Goal: Task Accomplishment & Management: Complete application form

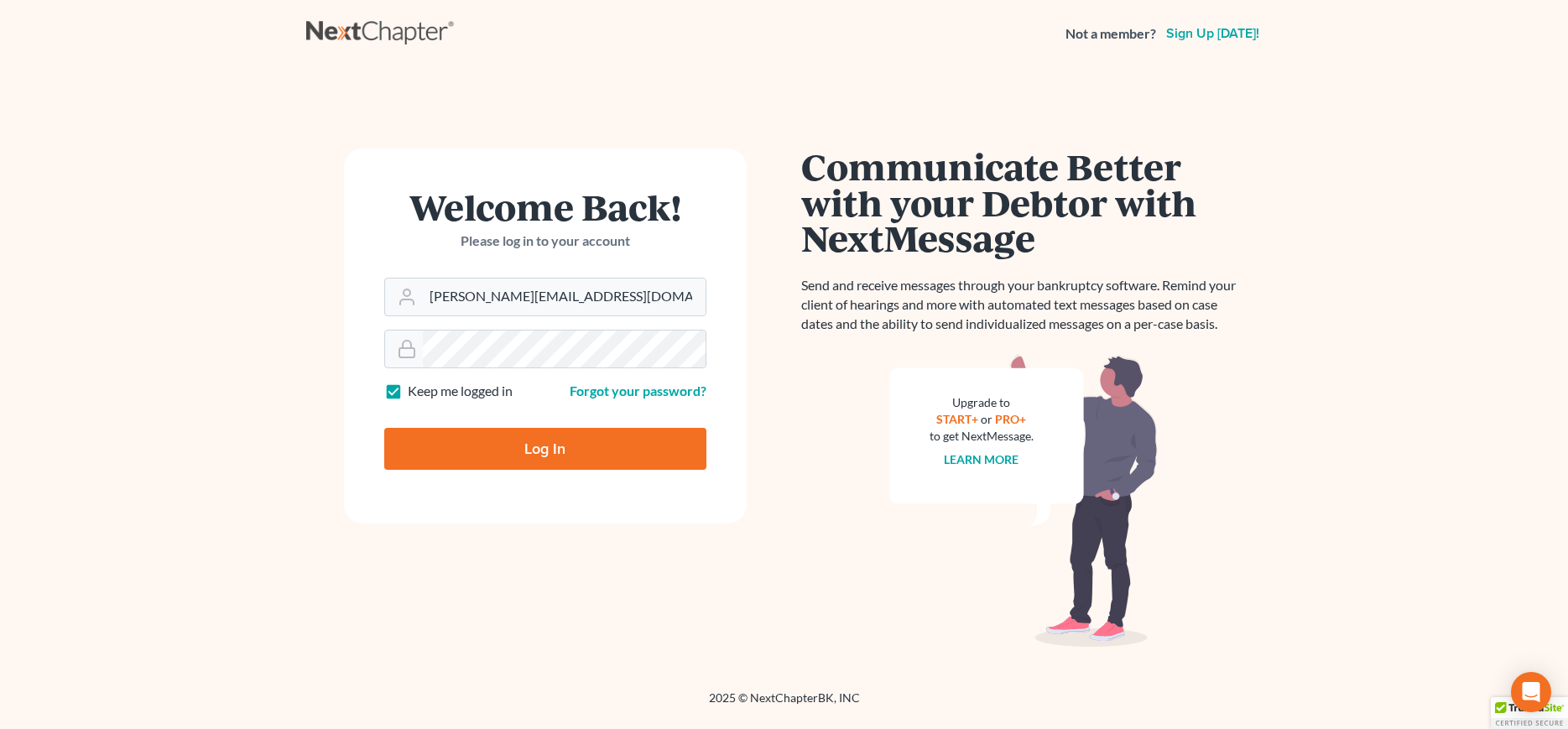
click at [541, 445] on input "Log In" at bounding box center [545, 448] width 322 height 42
type input "Thinking..."
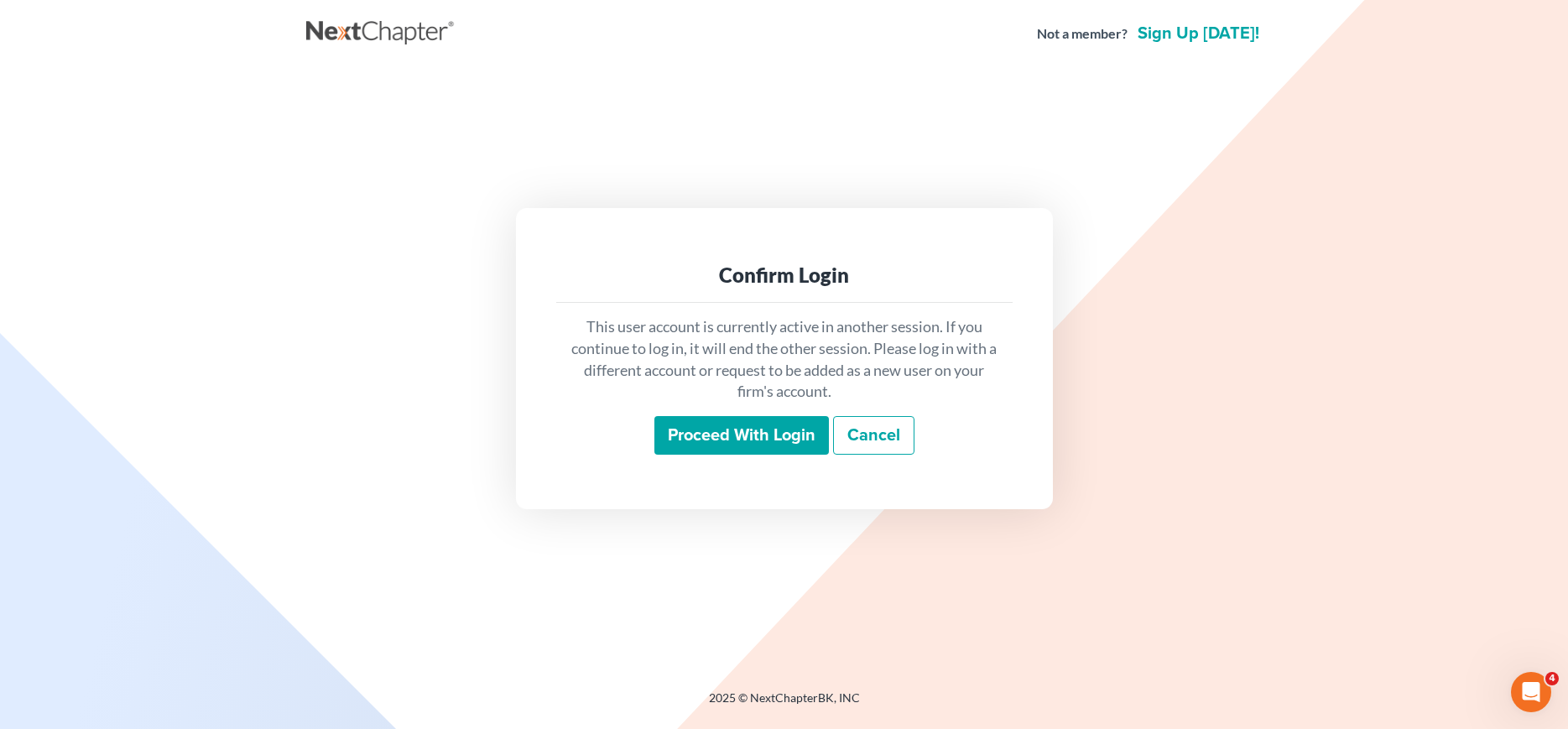
click at [758, 427] on input "Proceed with login" at bounding box center [741, 435] width 175 height 39
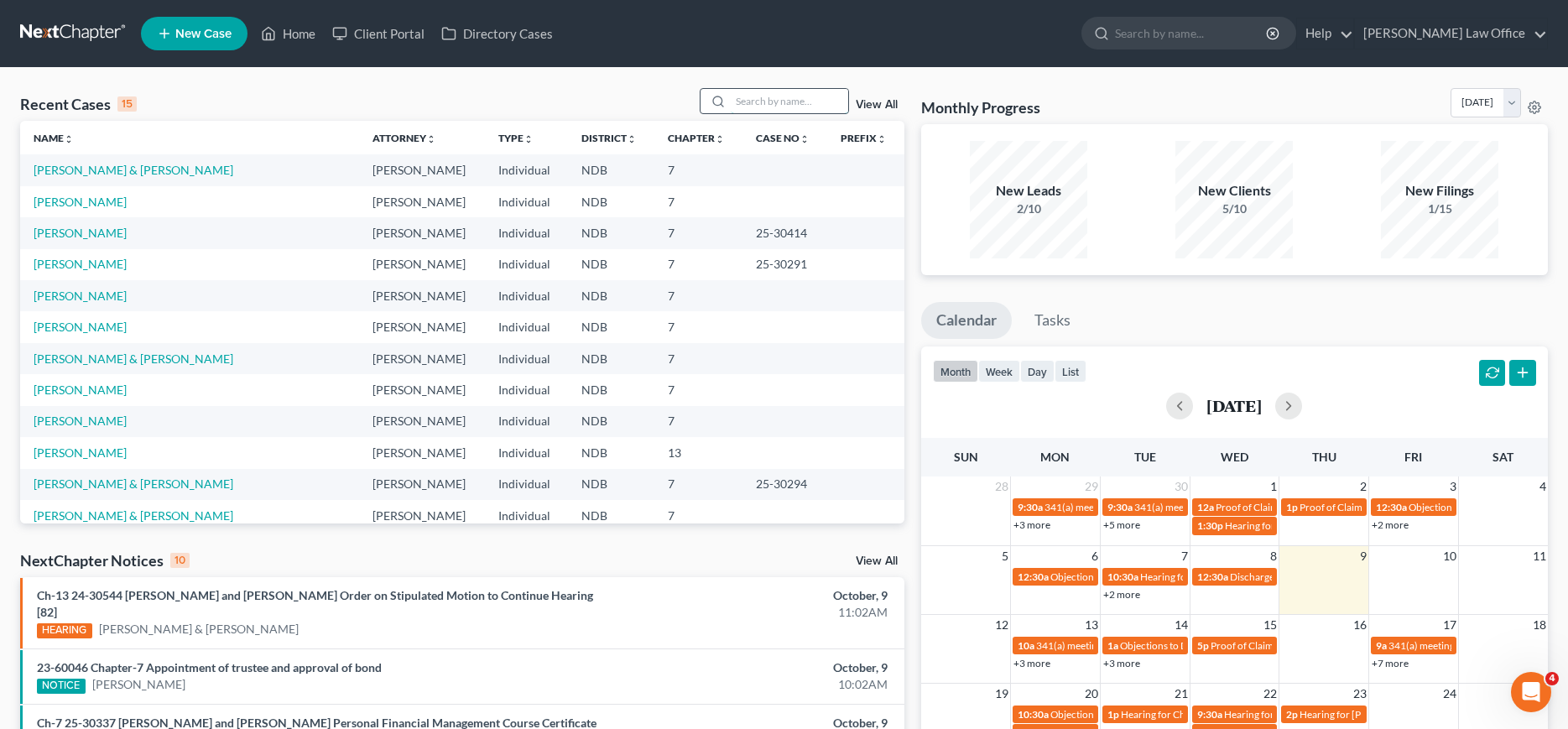
click at [780, 104] on input "search" at bounding box center [790, 101] width 118 height 24
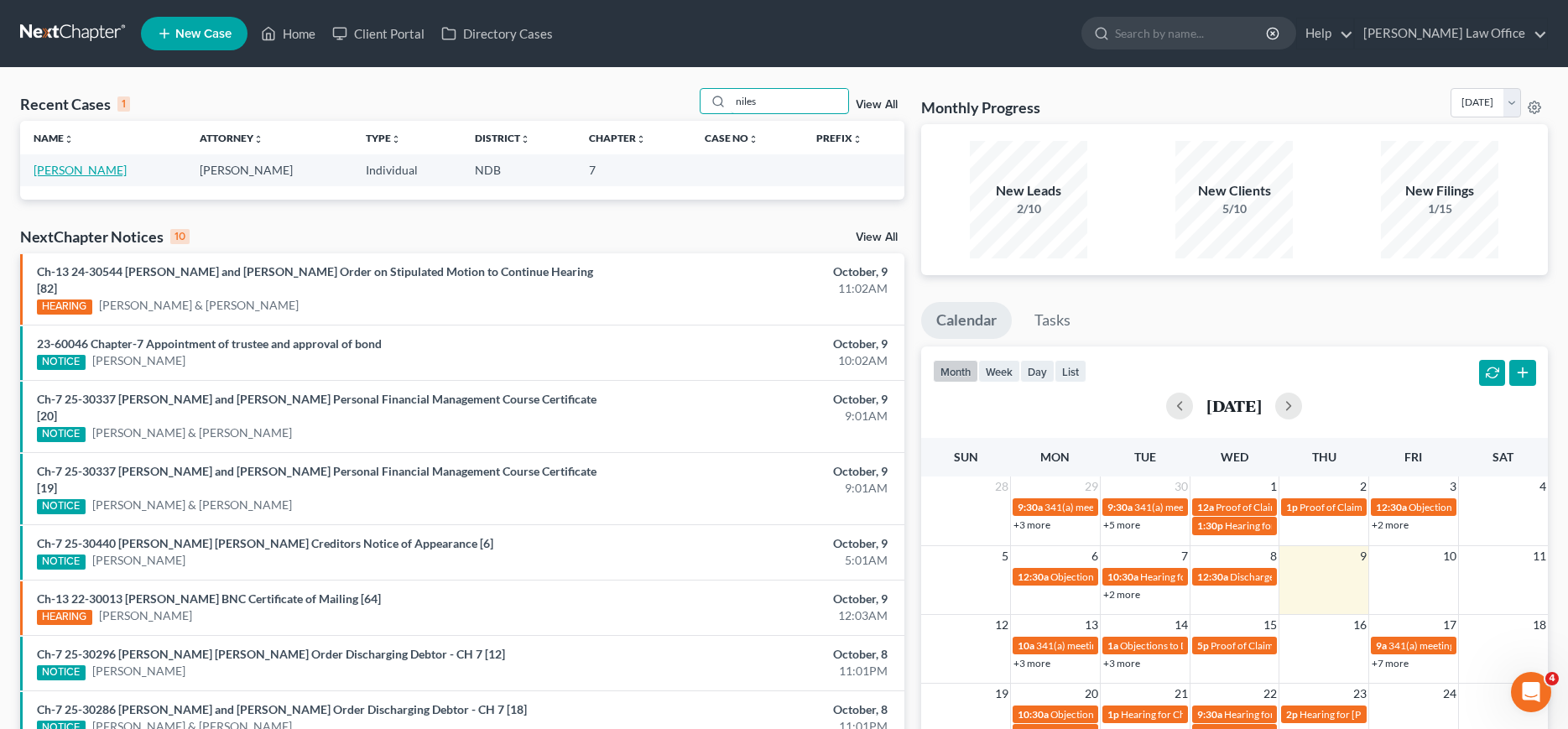
type input "niles"
click at [62, 171] on link "[PERSON_NAME]" at bounding box center [80, 170] width 93 height 14
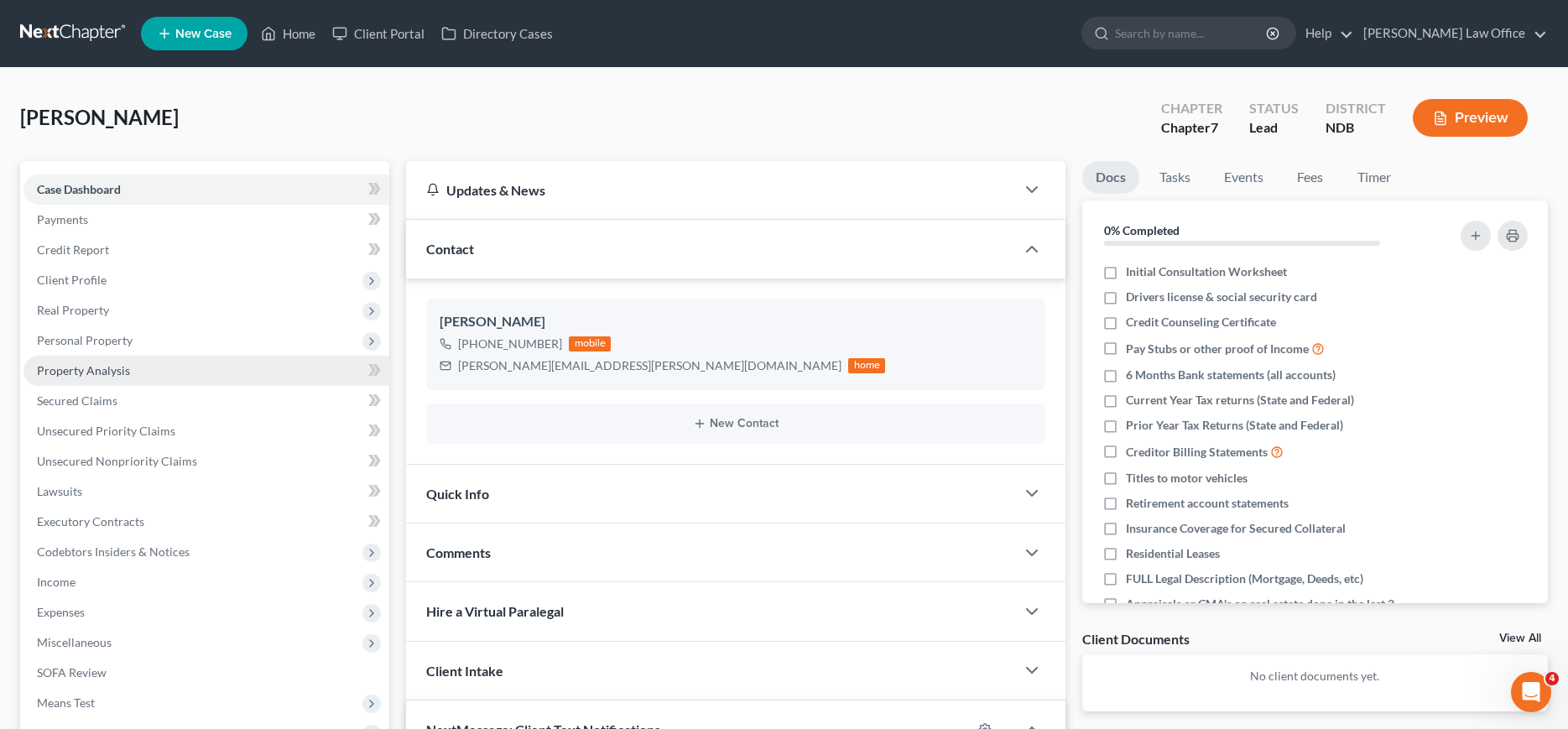
click at [63, 370] on span "Property Analysis" at bounding box center [83, 370] width 93 height 14
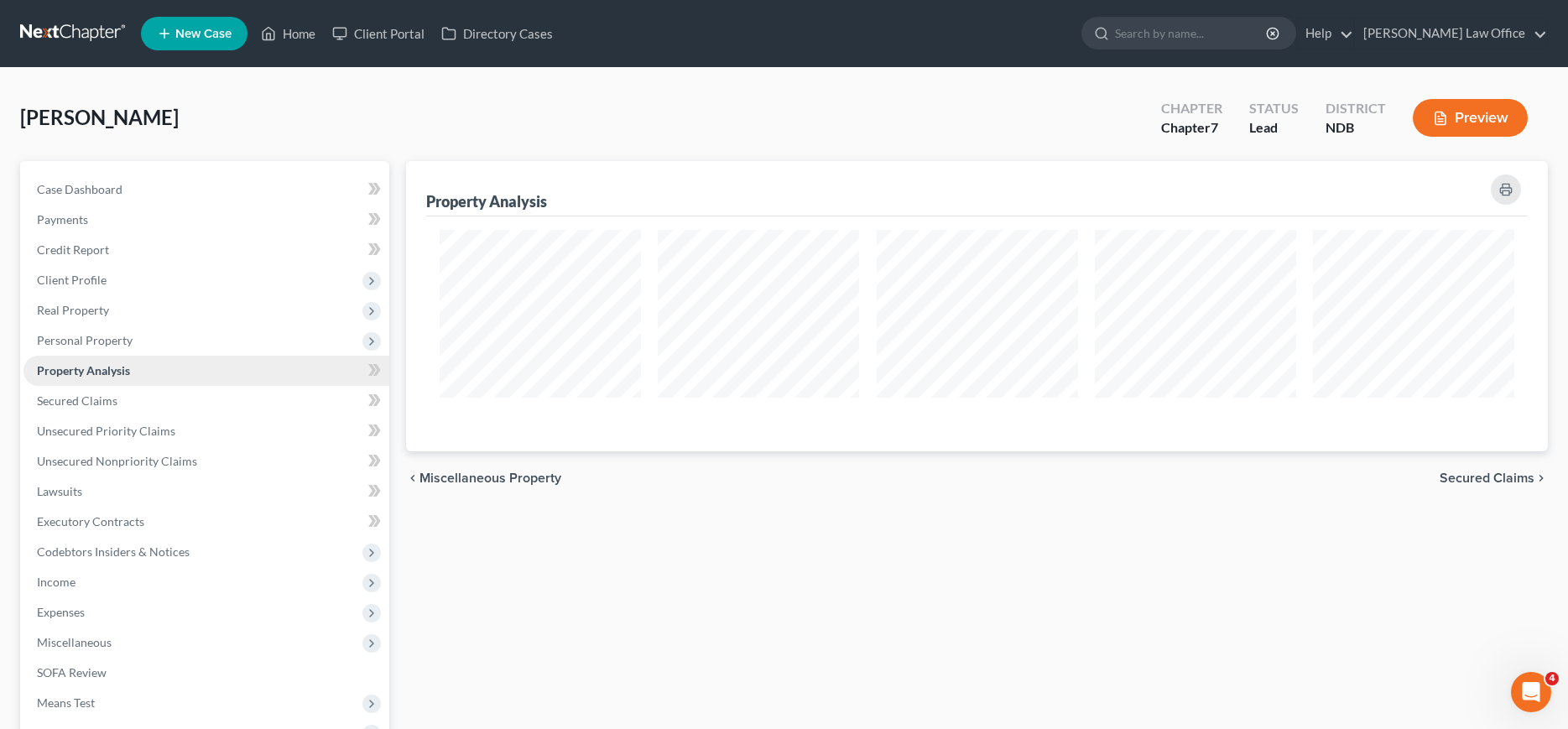
scroll to position [171, 0]
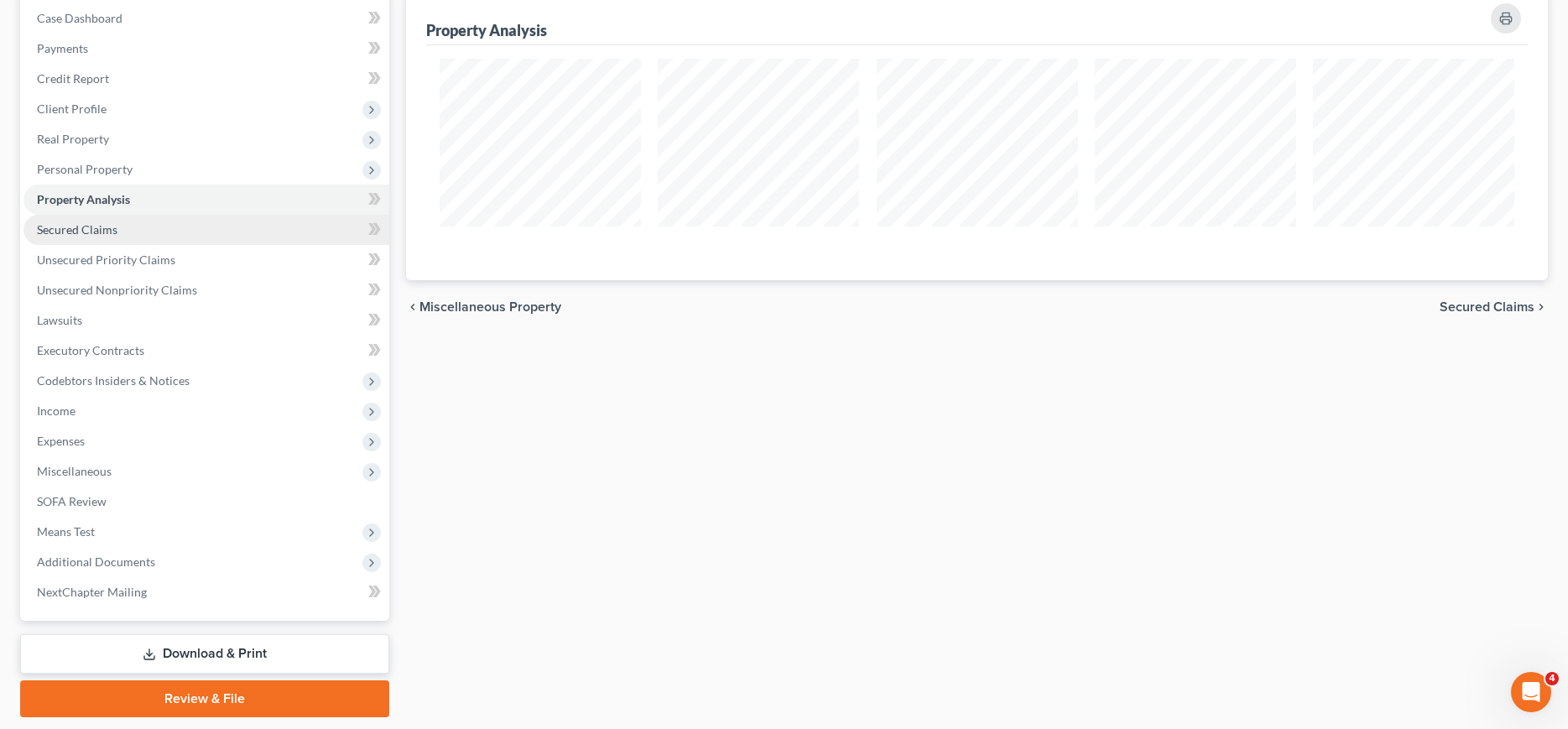
click at [85, 224] on span "Secured Claims" at bounding box center [77, 229] width 81 height 14
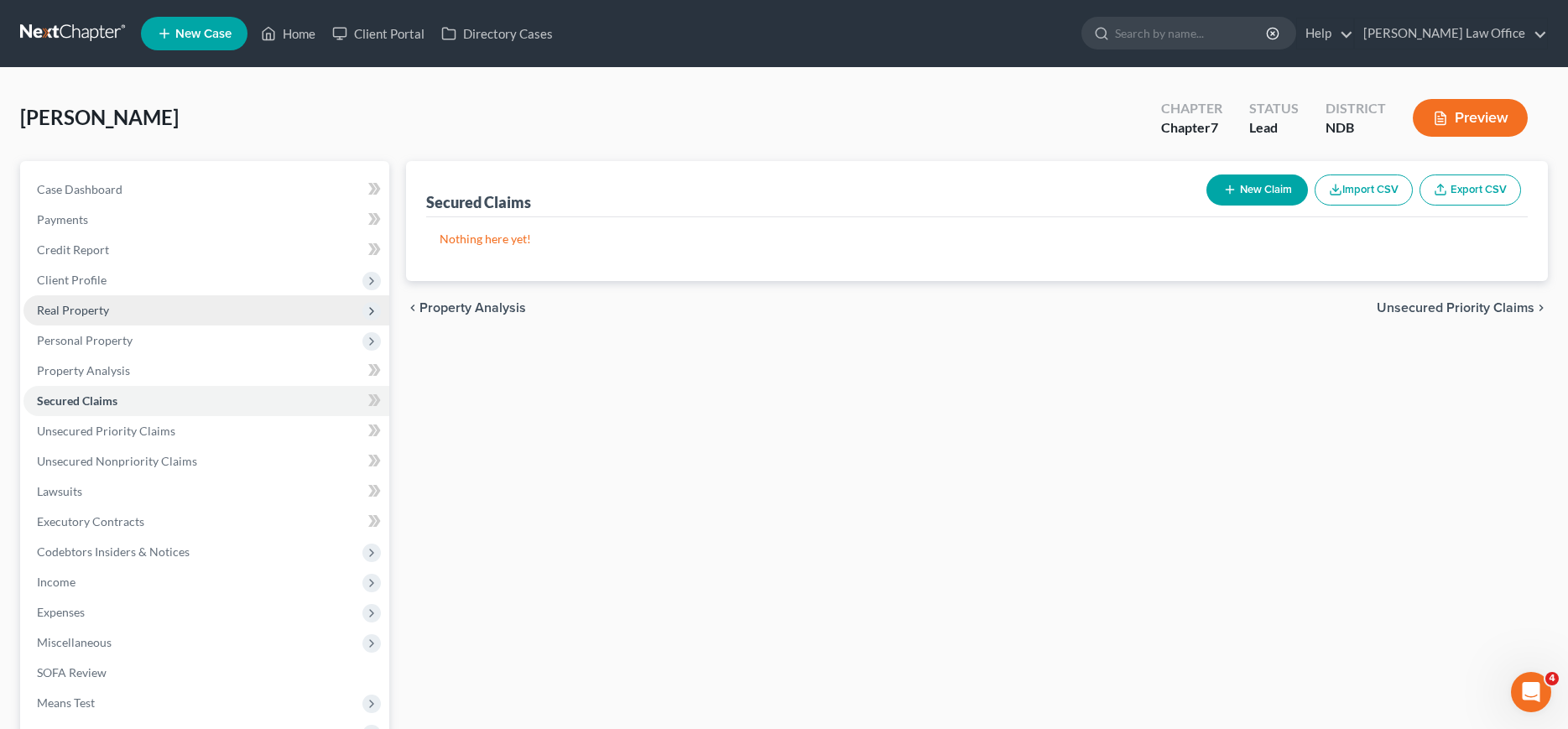
click at [75, 318] on span "Real Property" at bounding box center [207, 310] width 366 height 30
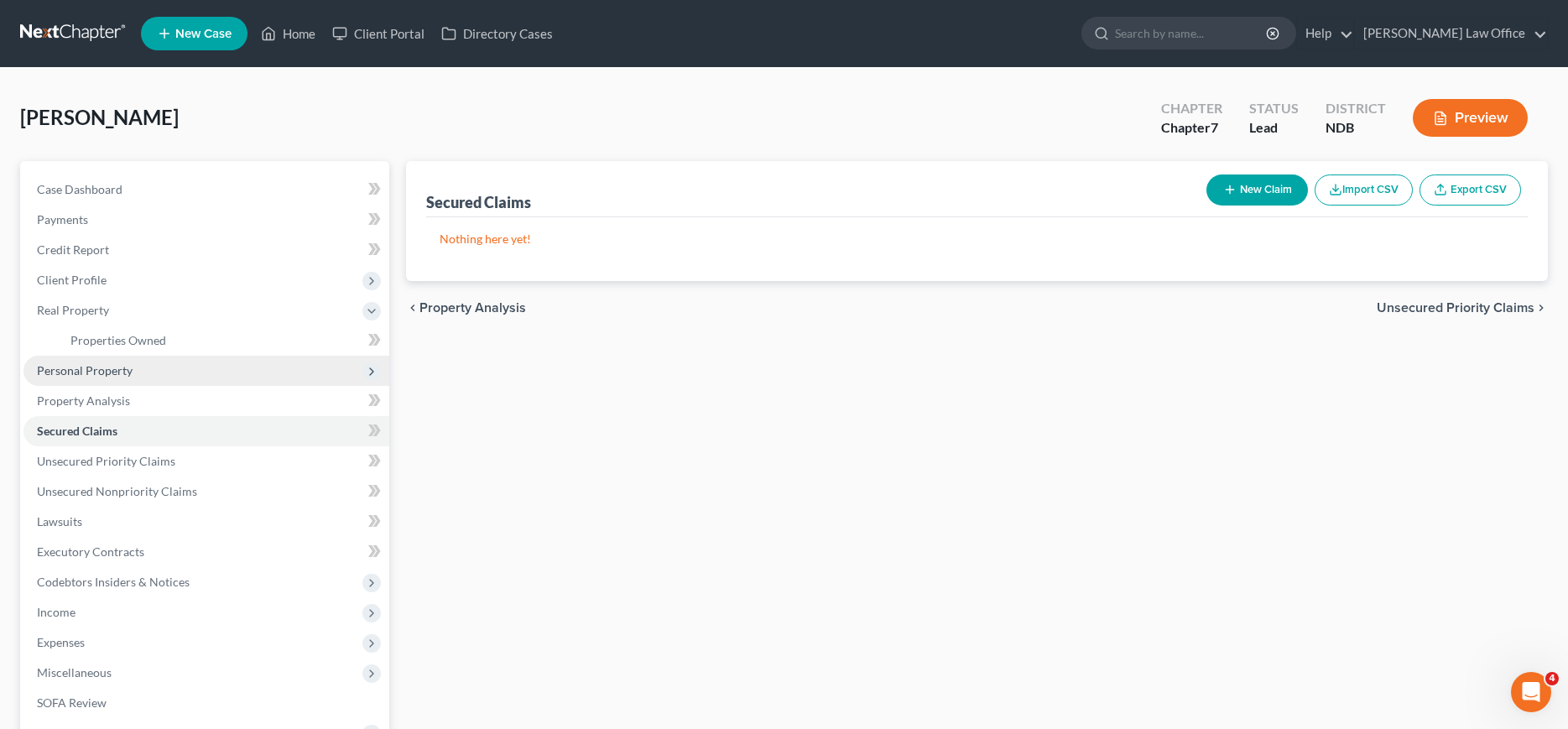
click at [77, 365] on span "Personal Property" at bounding box center [85, 370] width 96 height 14
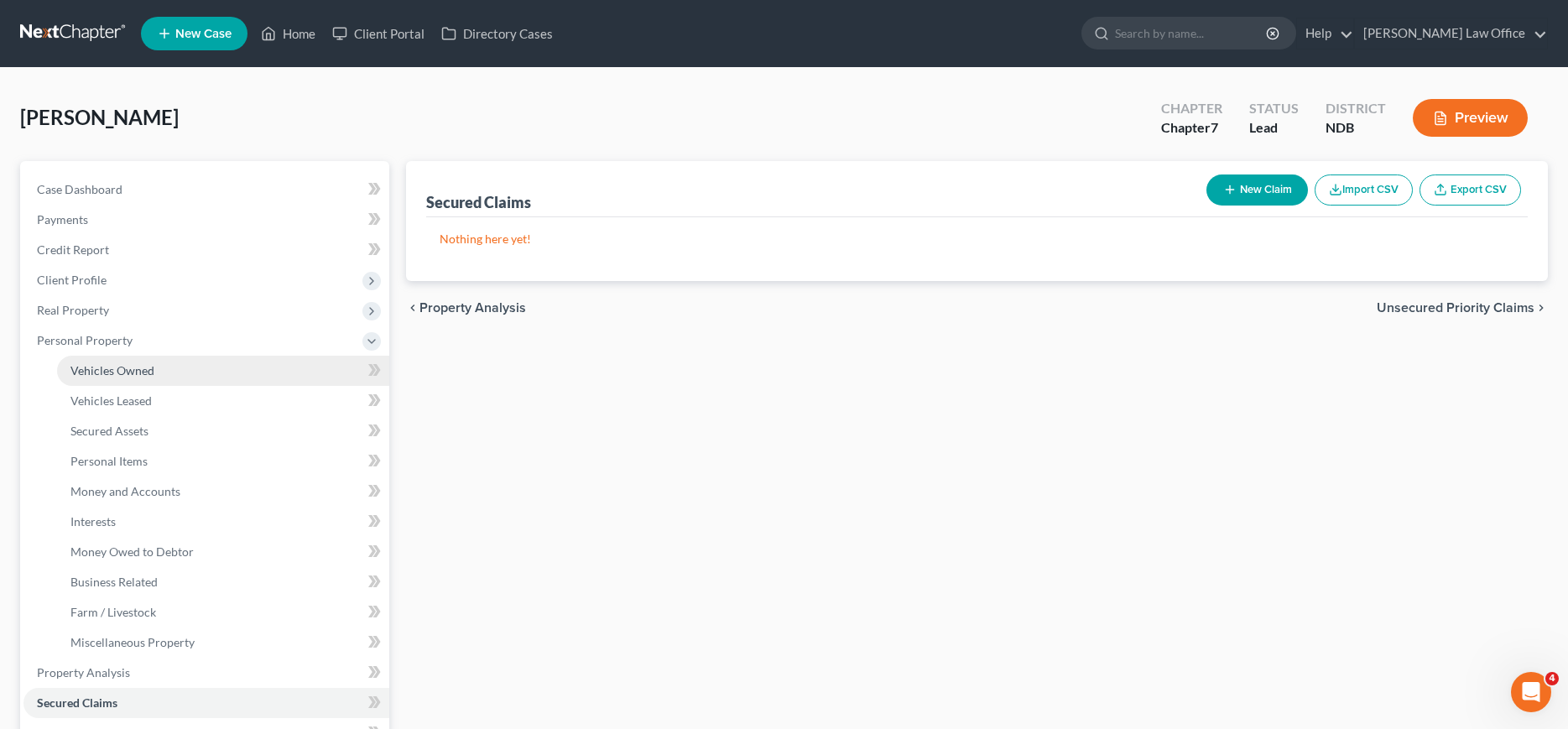
click at [88, 378] on link "Vehicles Owned" at bounding box center [223, 370] width 332 height 30
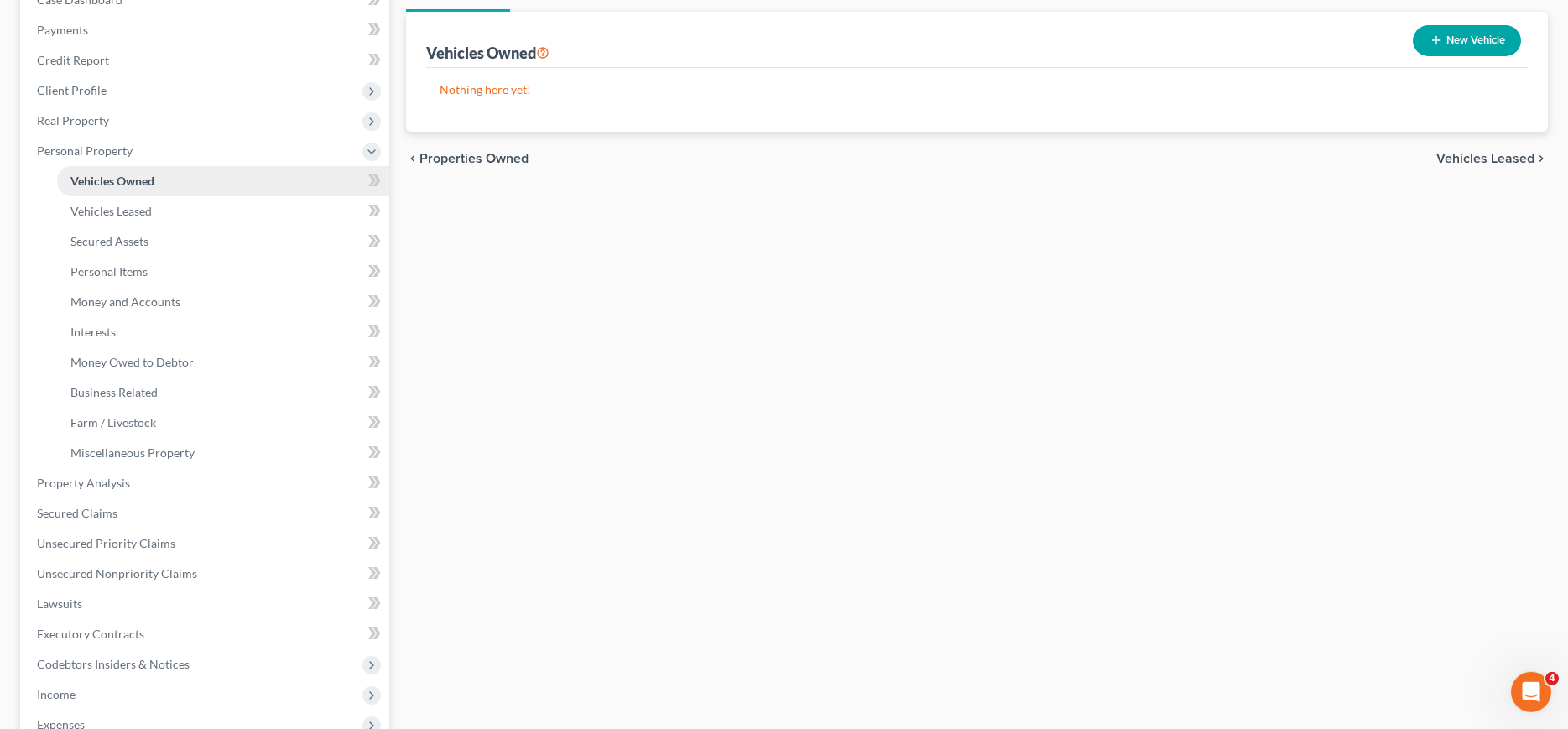
scroll to position [427, 0]
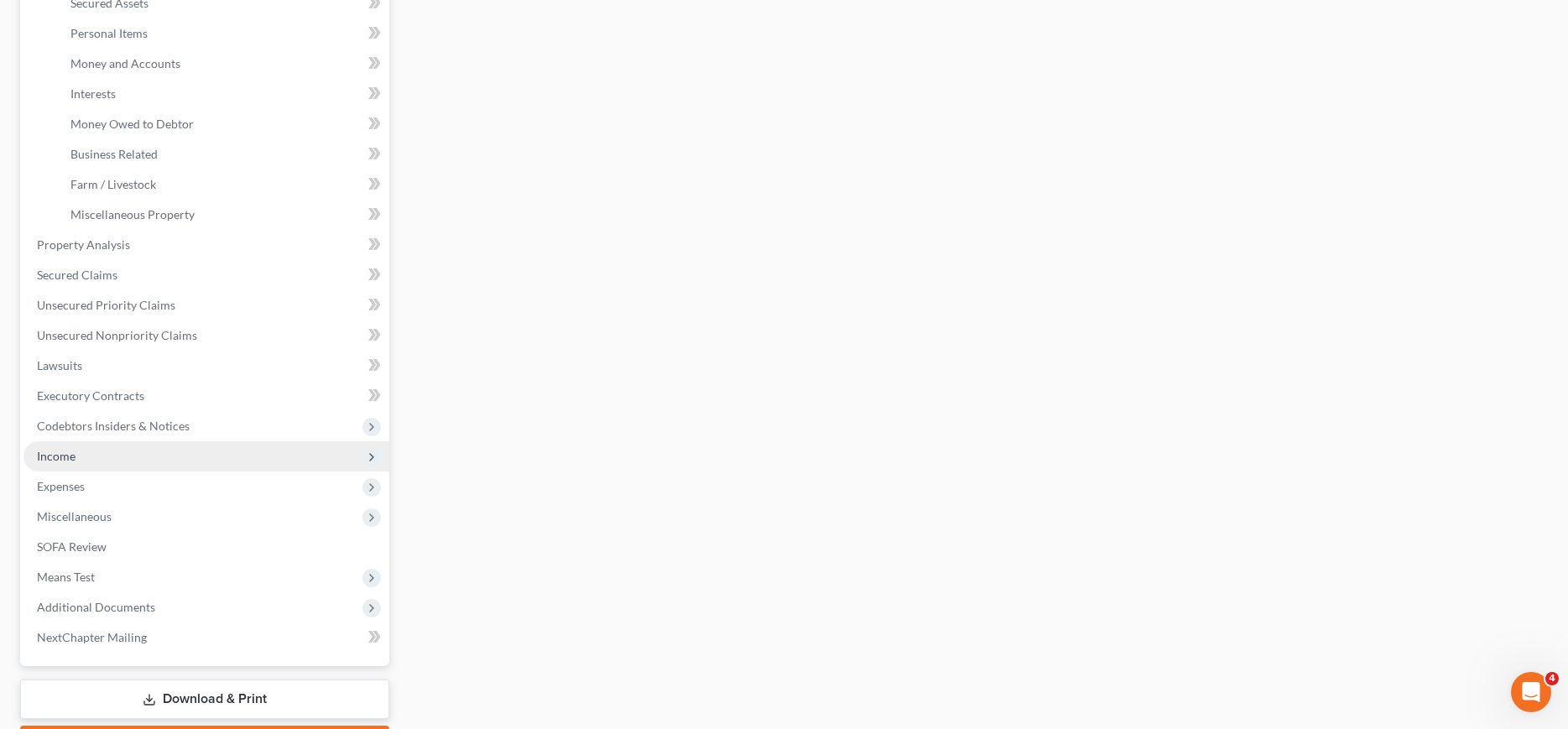
click at [77, 452] on span "Income" at bounding box center [207, 456] width 366 height 30
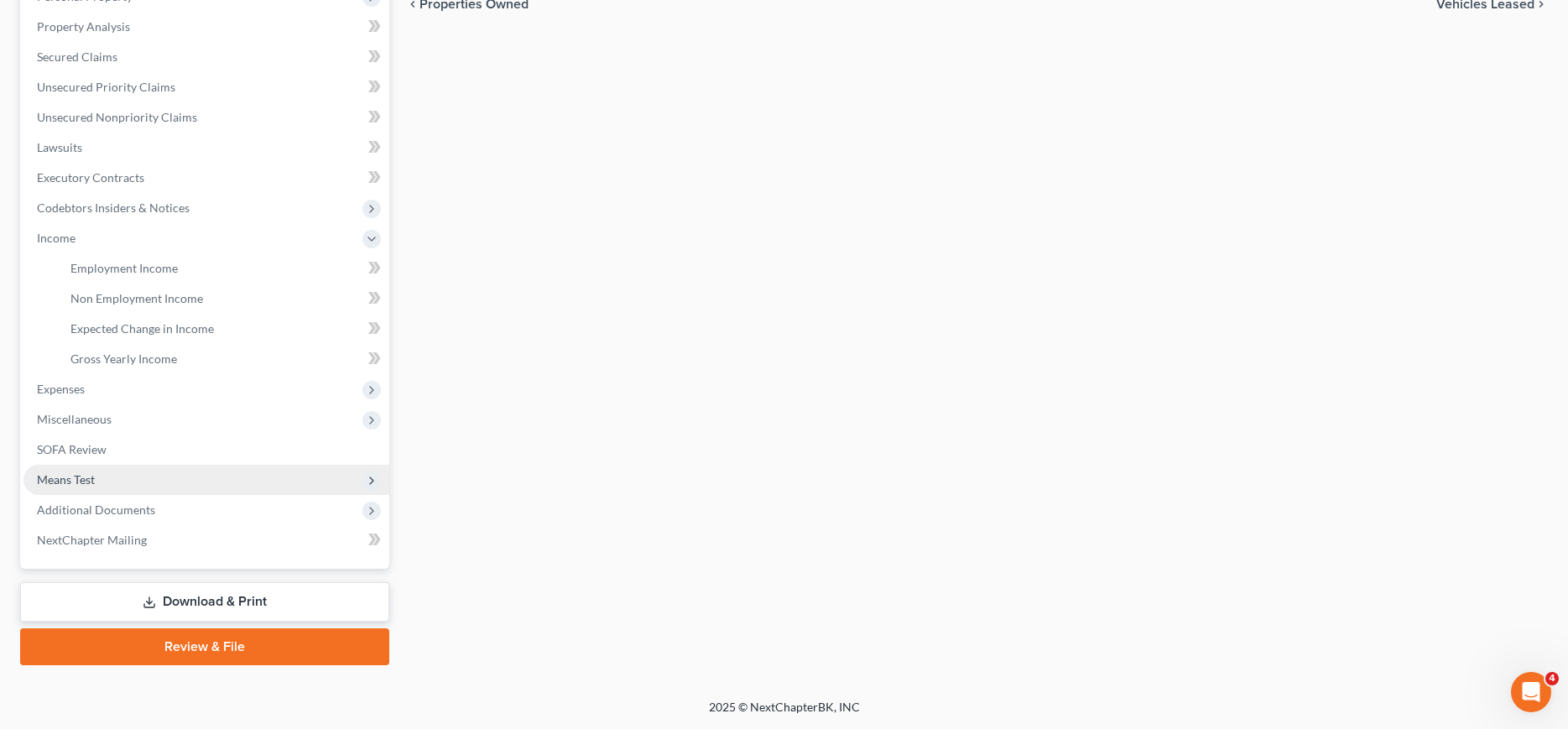
scroll to position [342, 0]
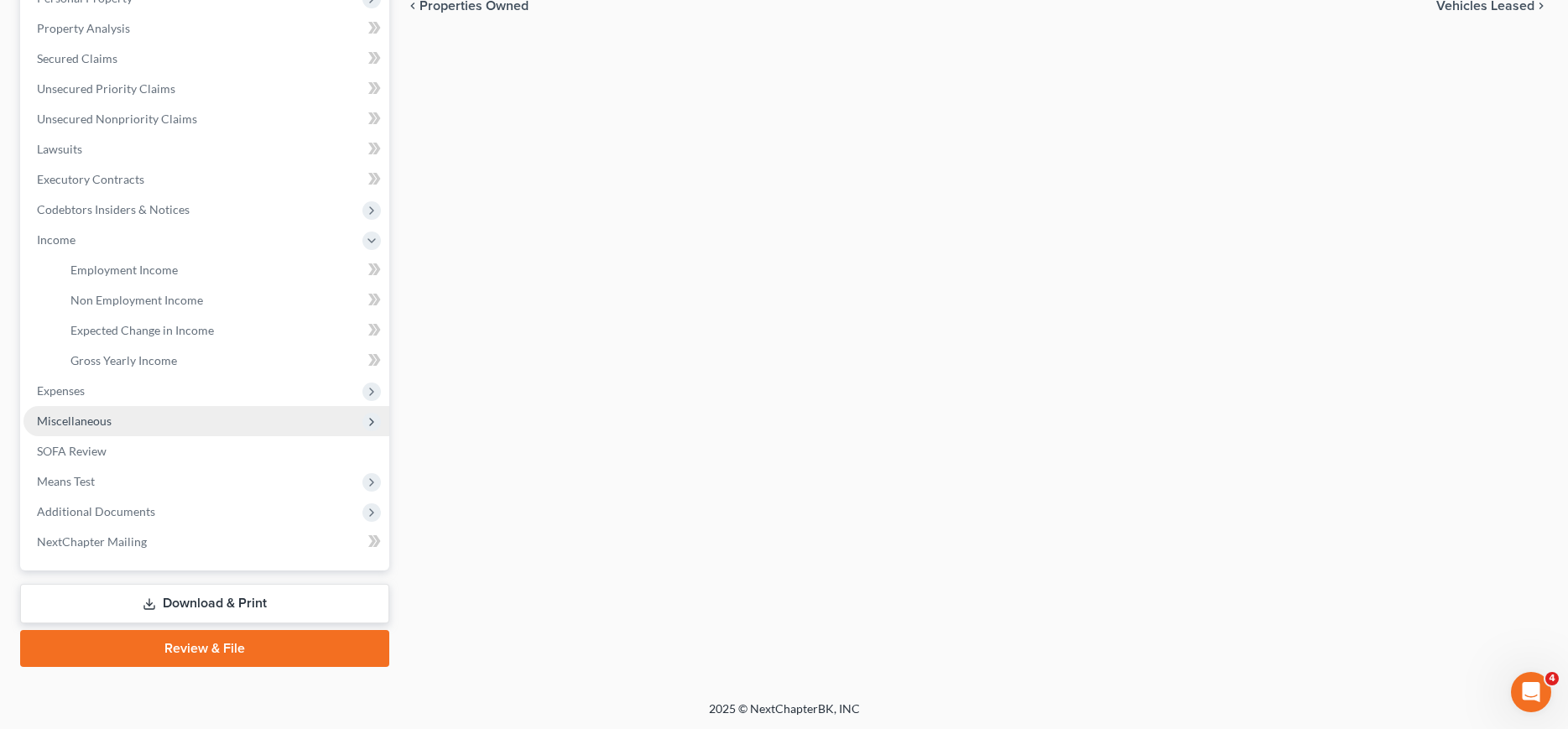
click at [88, 429] on span "Miscellaneous" at bounding box center [207, 420] width 366 height 30
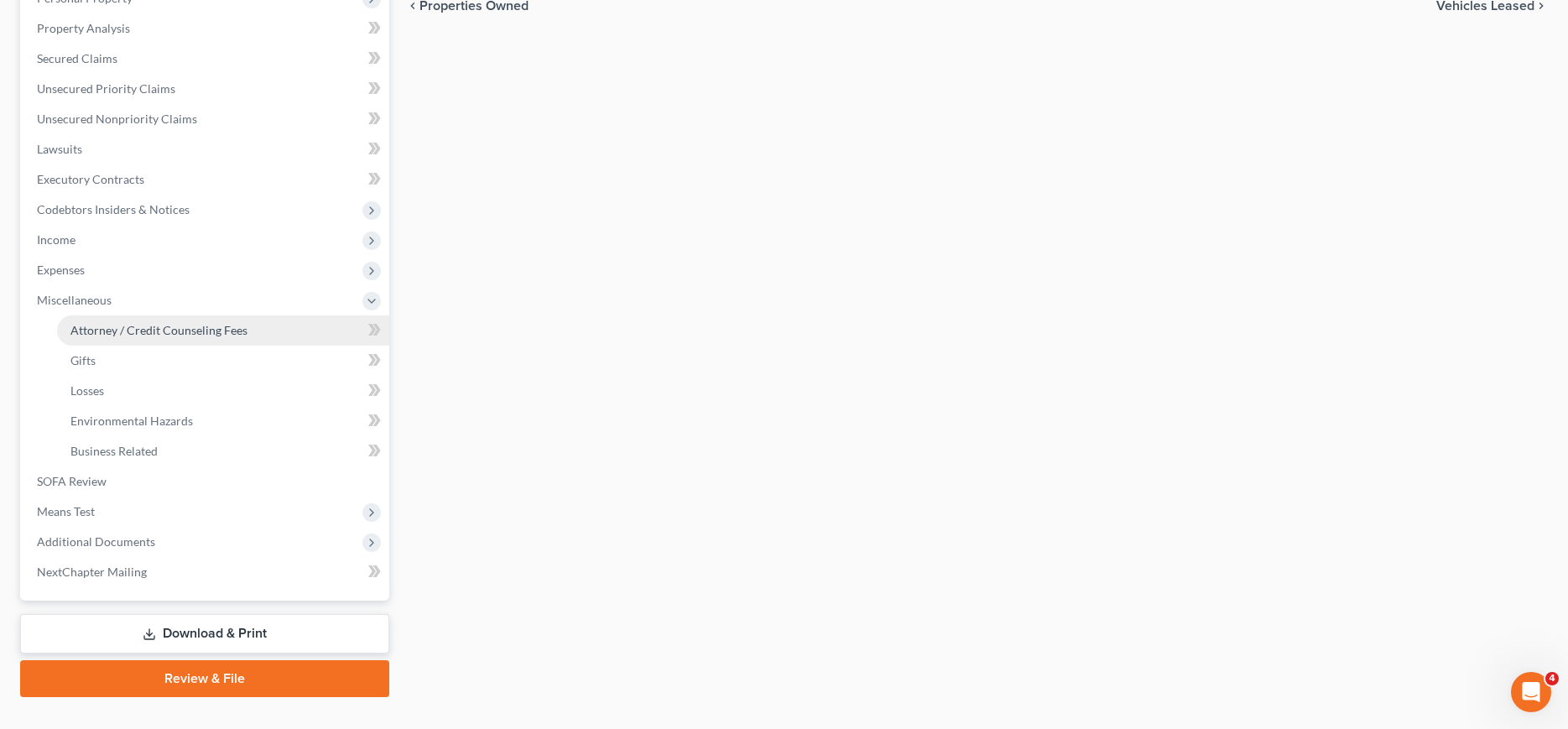
click at [199, 331] on span "Attorney / Credit Counseling Fees" at bounding box center [159, 331] width 177 height 14
select select "5"
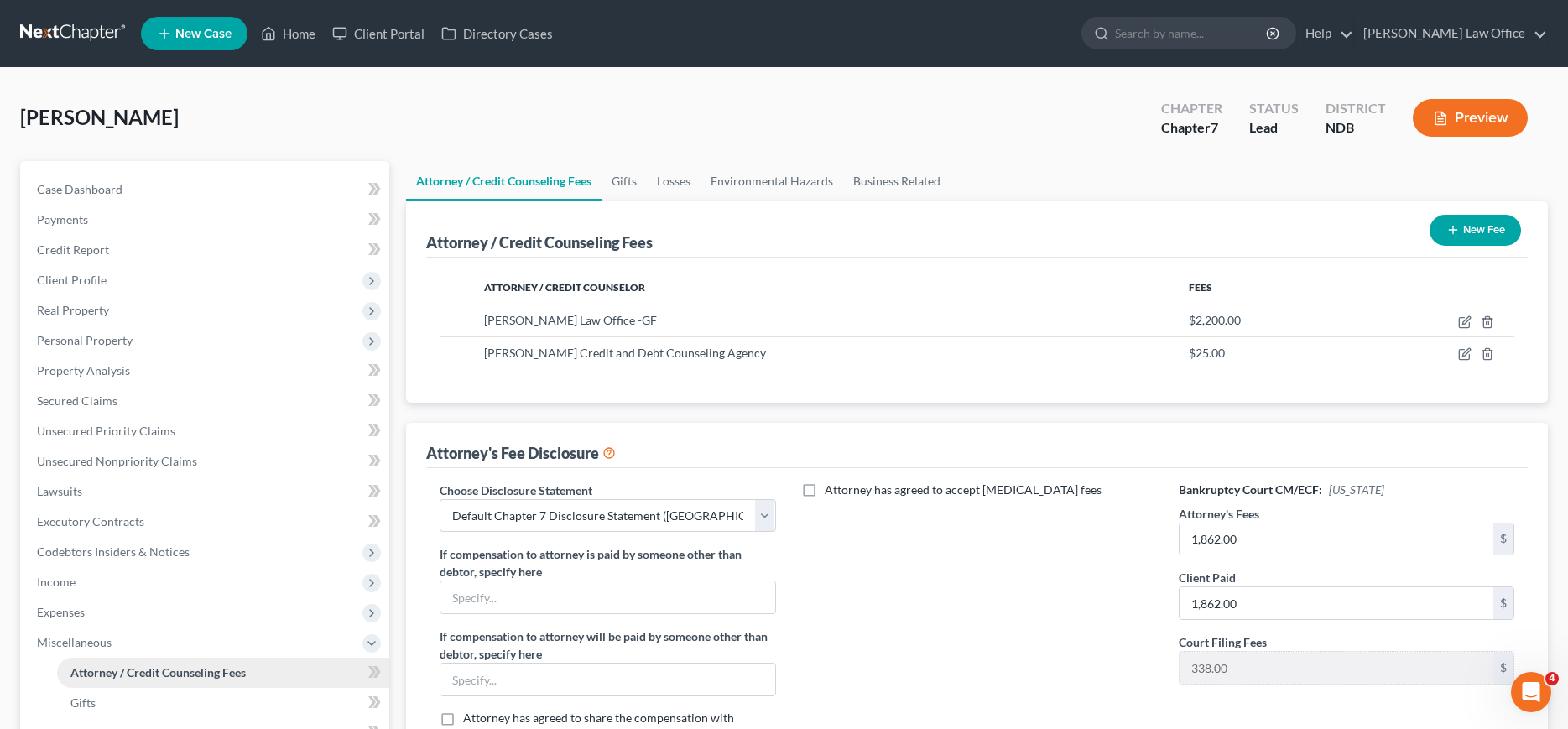
scroll to position [342, 0]
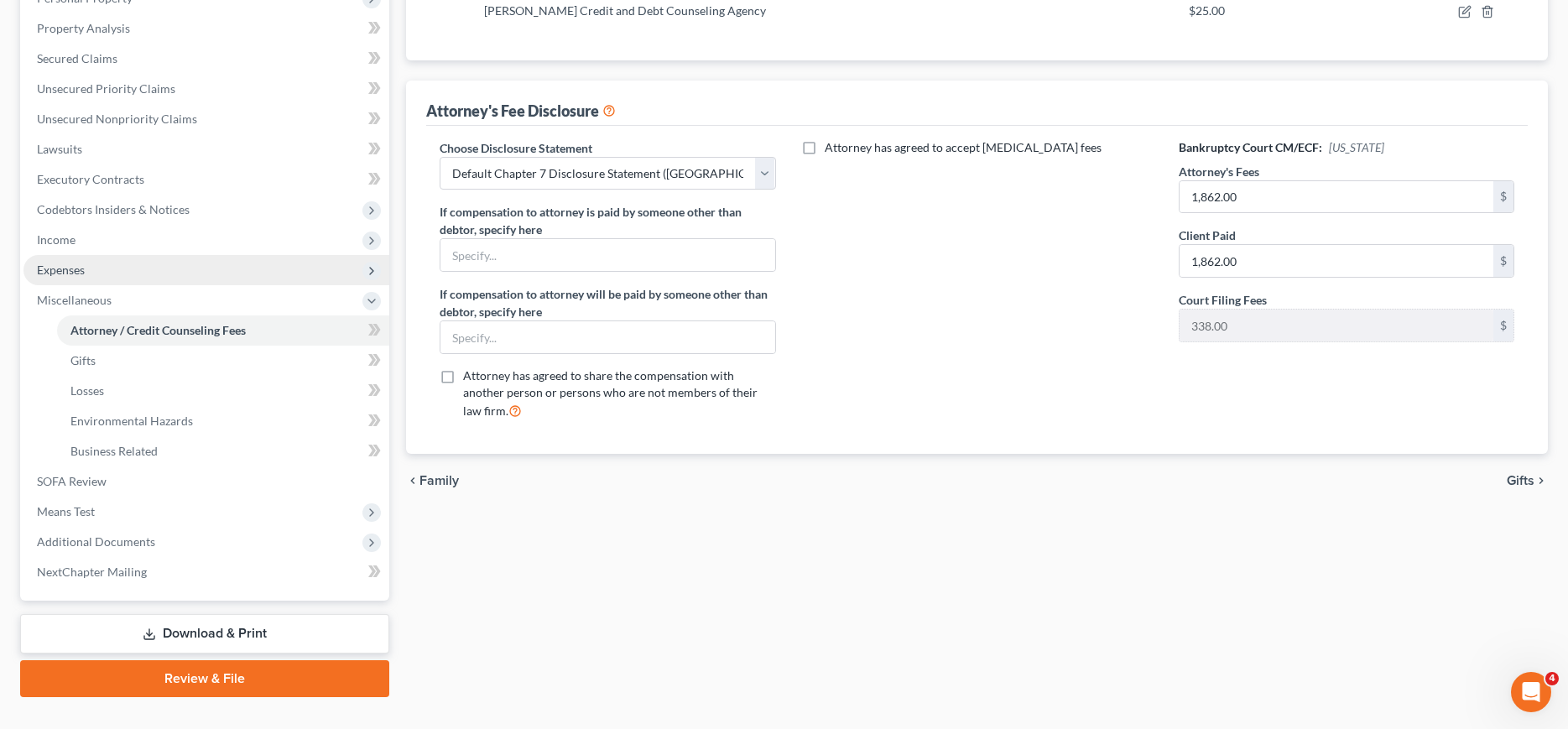
click at [81, 279] on span "Expenses" at bounding box center [207, 270] width 366 height 30
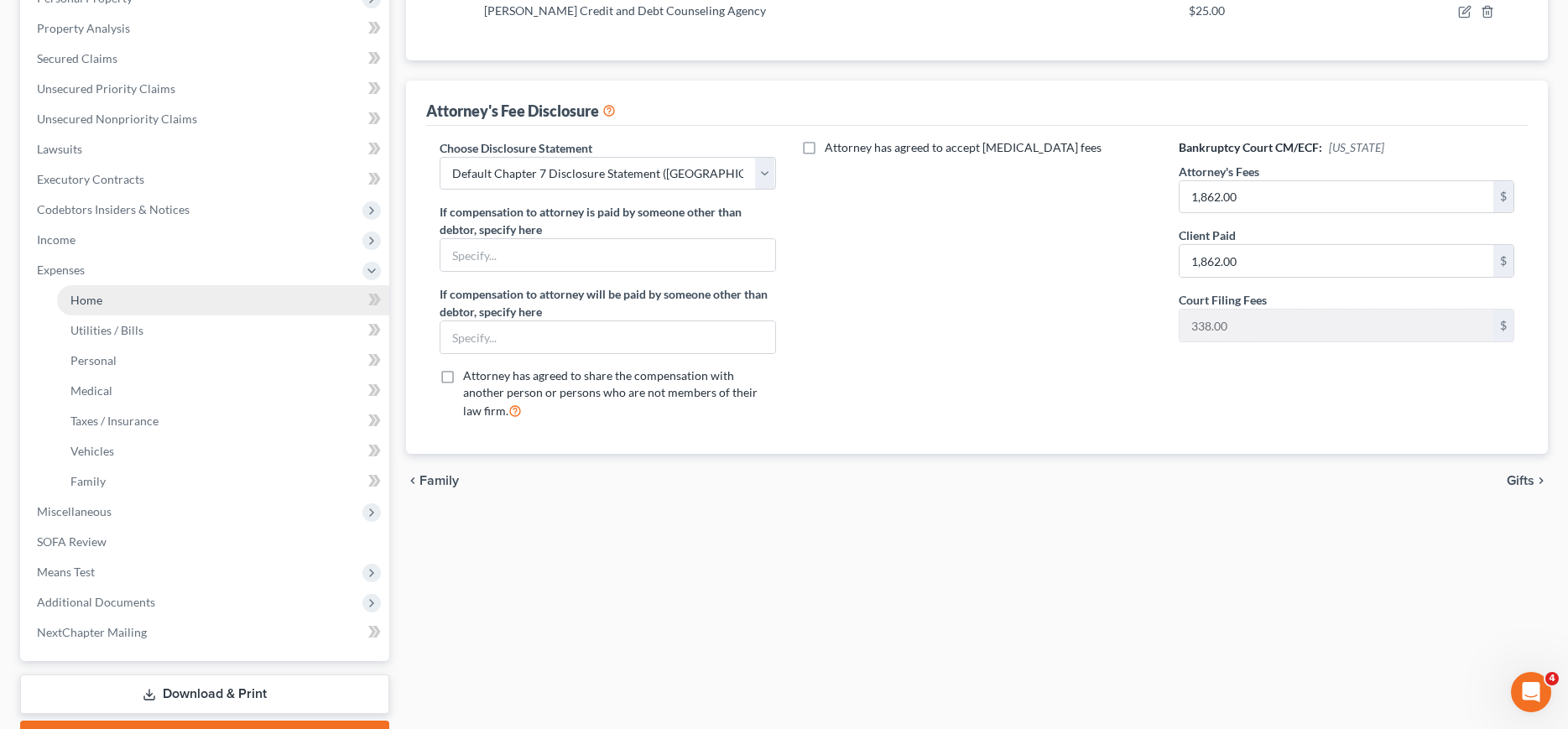
click at [85, 293] on span "Home" at bounding box center [86, 300] width 32 height 14
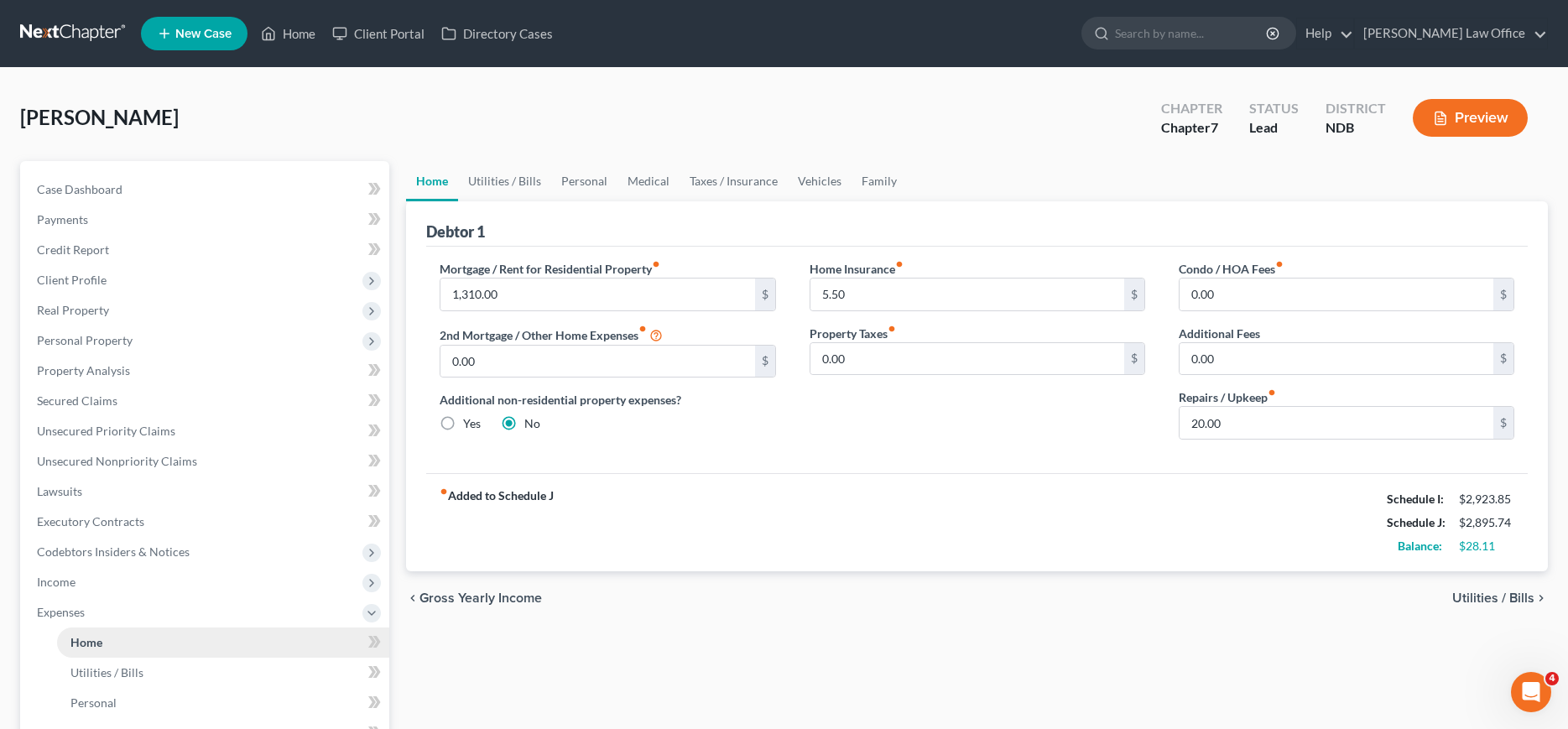
scroll to position [256, 0]
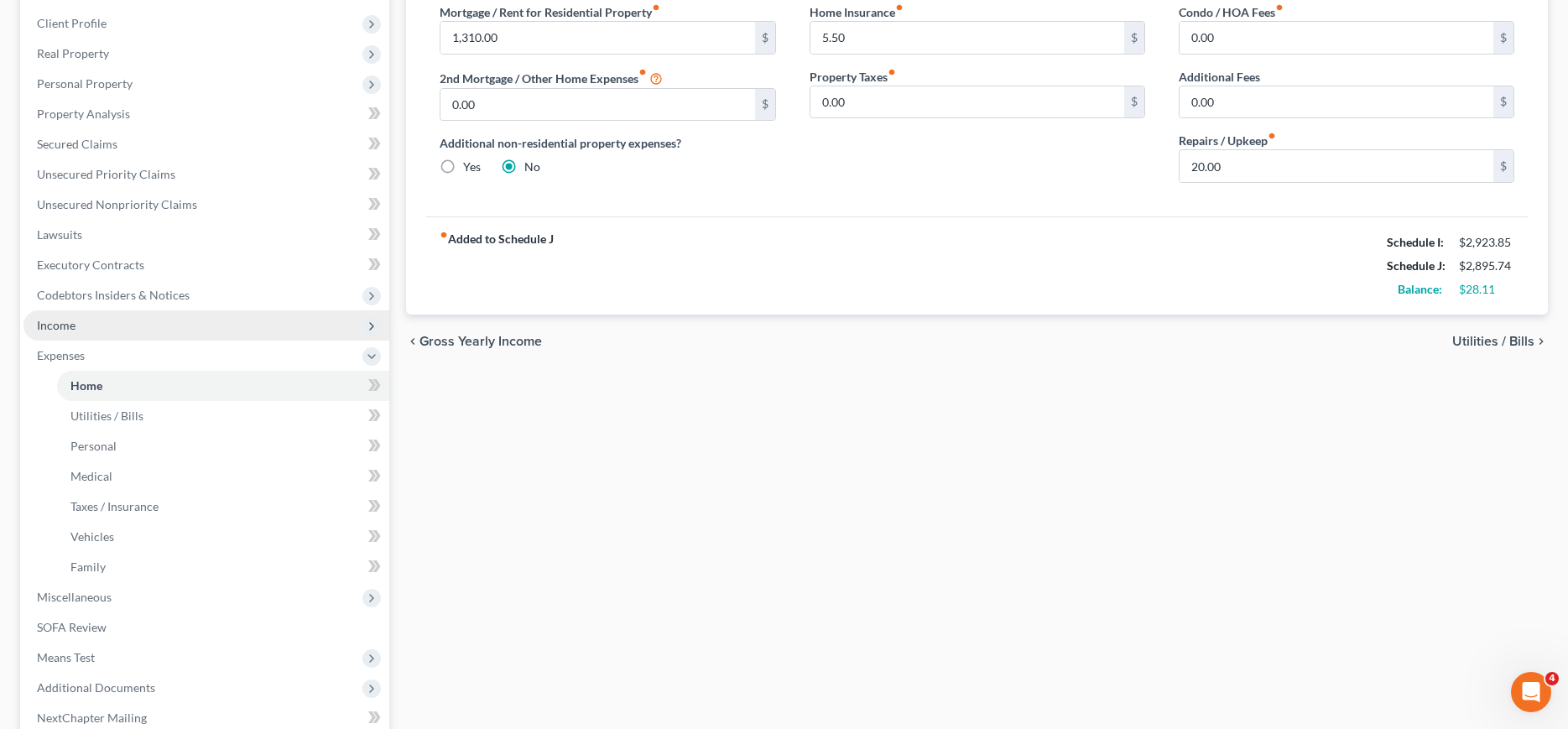
click at [67, 322] on span "Income" at bounding box center [56, 325] width 39 height 14
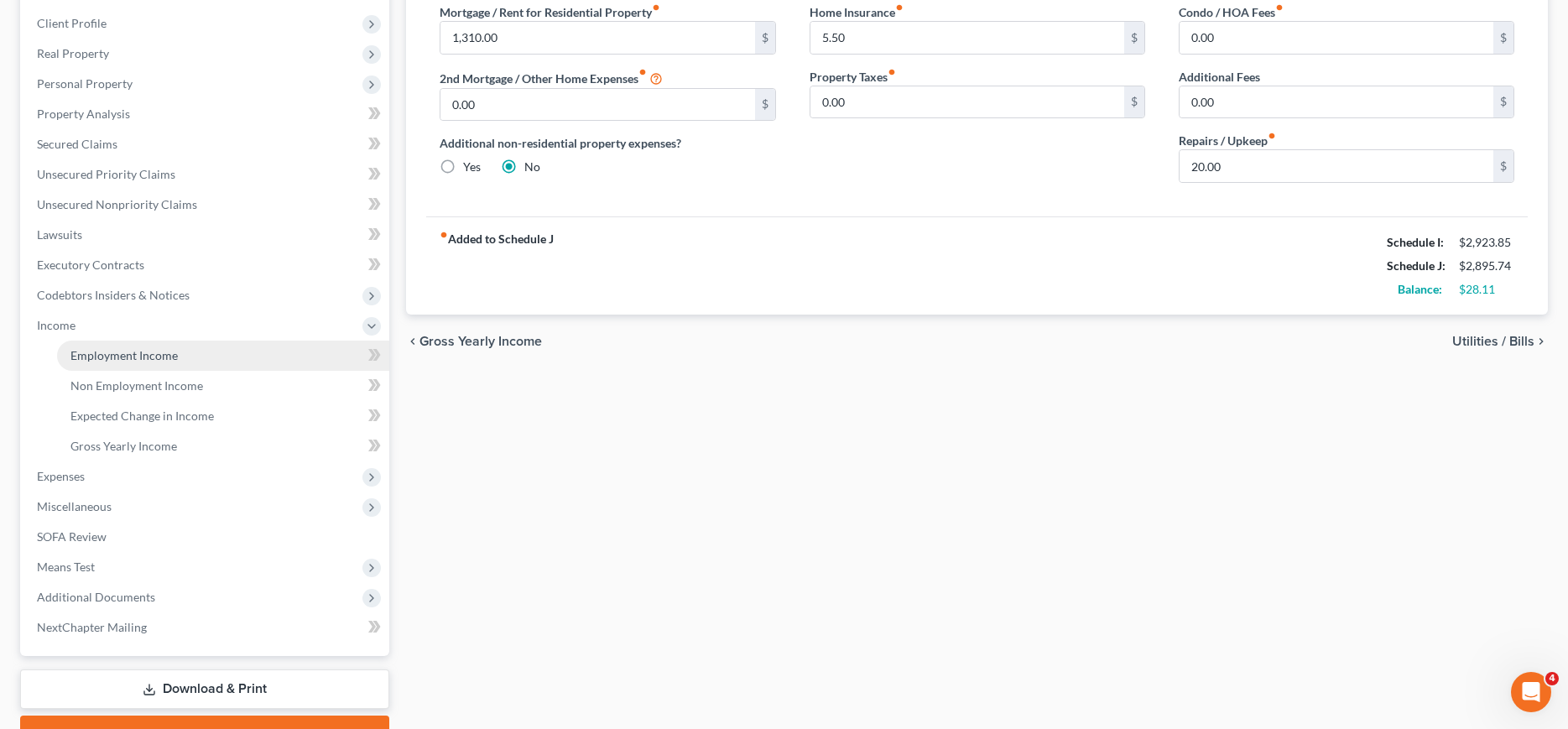
click at [71, 358] on span "Employment Income" at bounding box center [124, 355] width 108 height 14
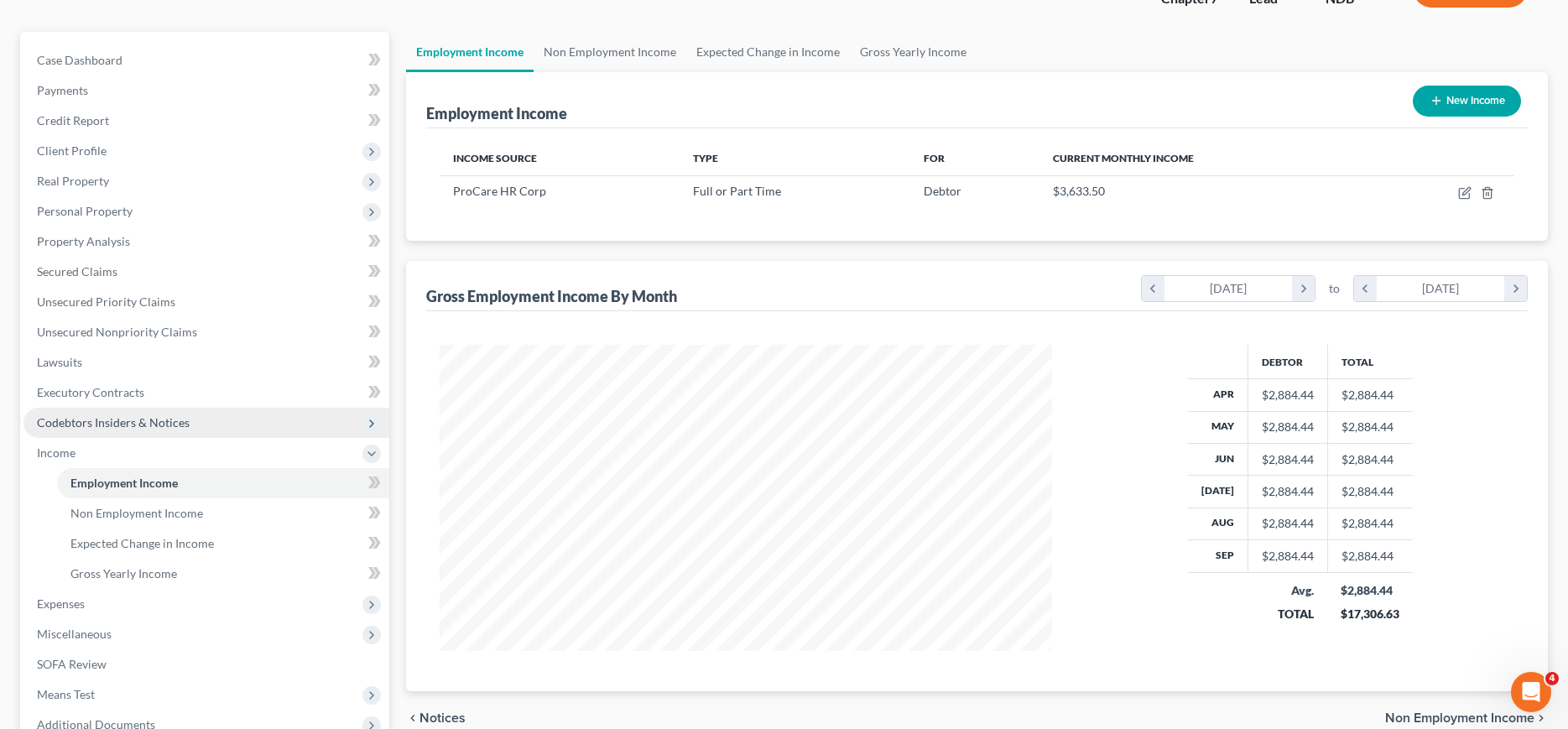
scroll to position [342, 0]
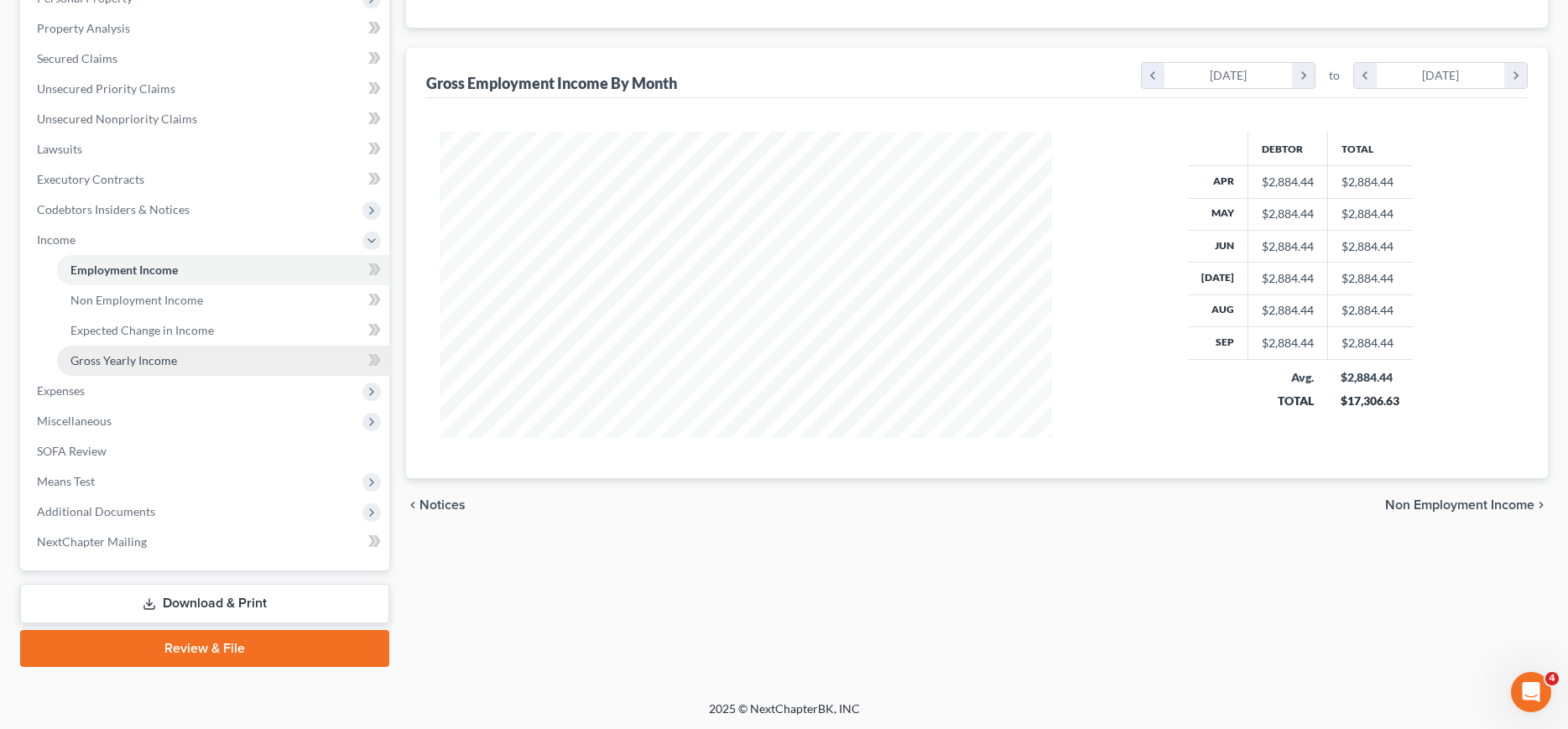
click at [163, 362] on span "Gross Yearly Income" at bounding box center [124, 360] width 107 height 14
